Goal: Information Seeking & Learning: Learn about a topic

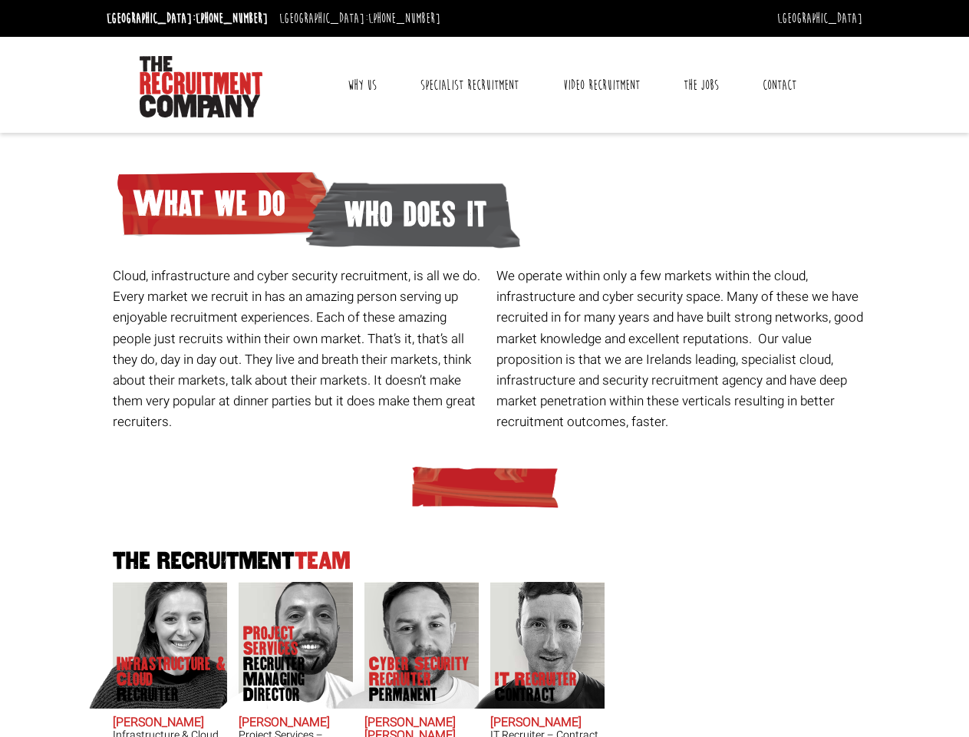
click at [363, 85] on link "Why Us" at bounding box center [362, 85] width 52 height 38
click at [779, 85] on link "Contact" at bounding box center [779, 85] width 57 height 38
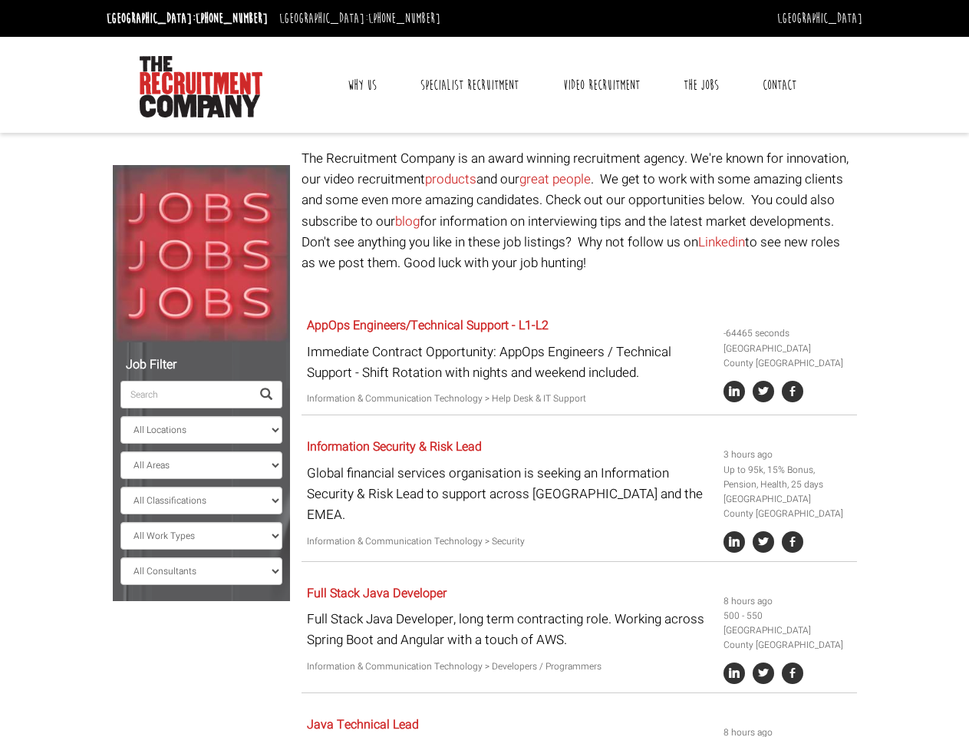
select select "[GEOGRAPHIC_DATA]"
click at [363, 85] on link "Why Us" at bounding box center [362, 85] width 52 height 38
click at [779, 85] on link "Contact" at bounding box center [779, 85] width 57 height 38
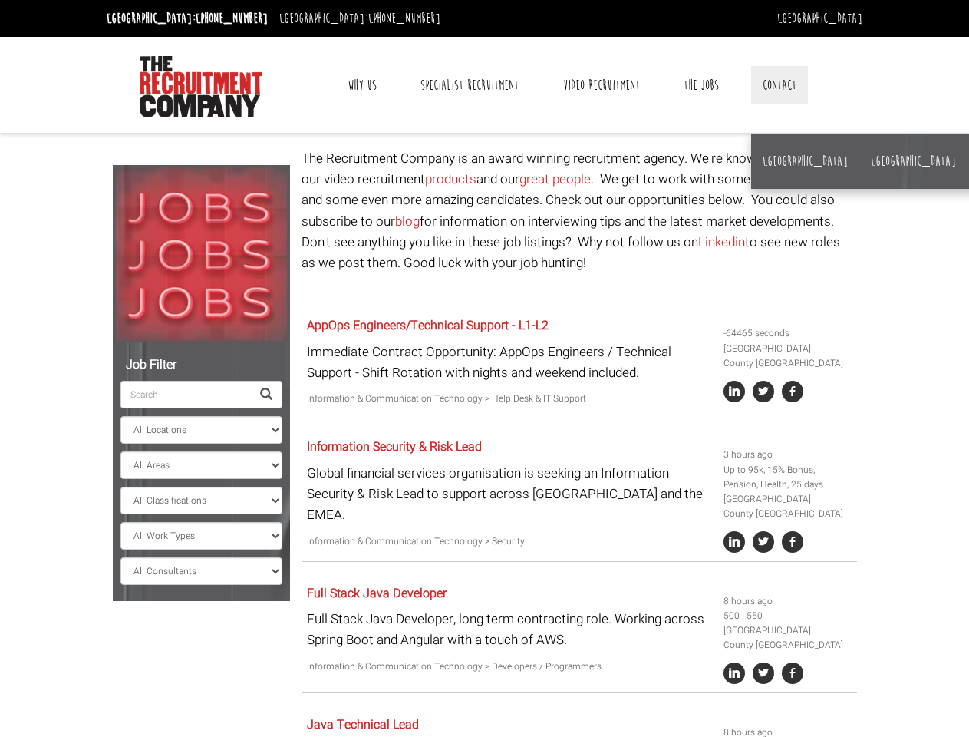
click at [485, 442] on h5 "Information Security & Risk Lead" at bounding box center [509, 448] width 405 height 14
